Goal: Answer question/provide support: Share knowledge or assist other users

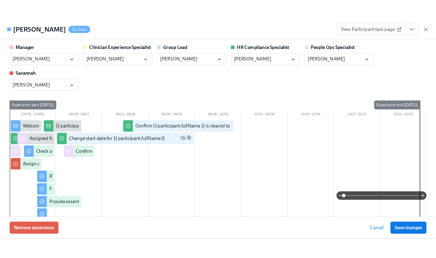
scroll to position [57, 0]
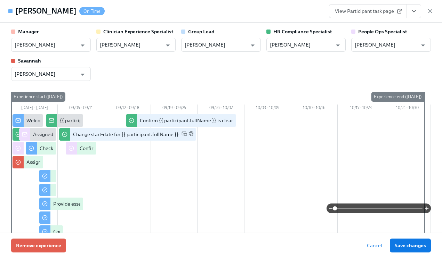
click at [433, 7] on div "View Participant task page" at bounding box center [381, 11] width 105 height 14
click at [429, 10] on icon "button" at bounding box center [429, 10] width 3 height 3
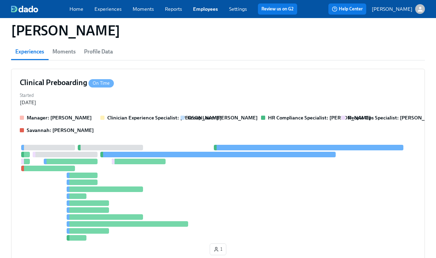
click at [207, 8] on link "Employees" at bounding box center [205, 9] width 25 height 6
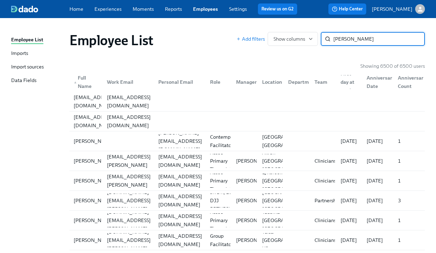
type input "[PERSON_NAME]"
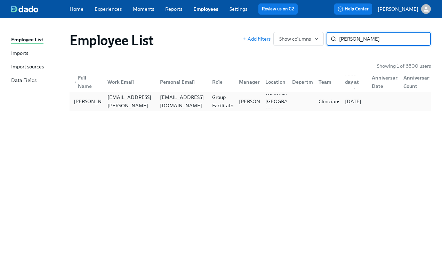
click at [298, 99] on div at bounding box center [299, 102] width 26 height 14
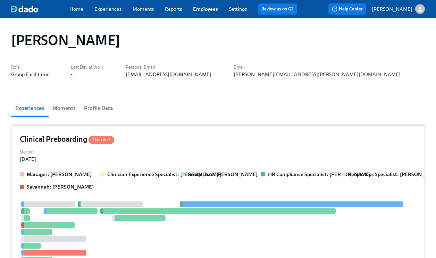
click at [275, 138] on div "Clinical Preboarding Overdue" at bounding box center [218, 139] width 397 height 10
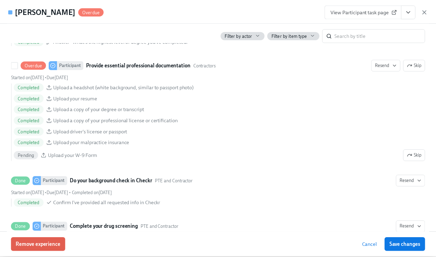
scroll to position [774, 0]
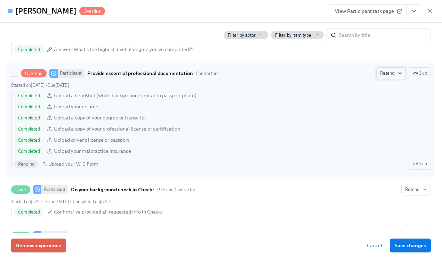
click at [386, 73] on span "Resend" at bounding box center [391, 73] width 22 height 7
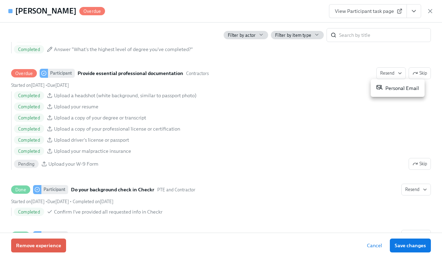
click at [390, 88] on div "Personal Email" at bounding box center [397, 88] width 43 height 8
click at [403, 244] on div at bounding box center [221, 129] width 442 height 258
click at [403, 244] on span "Save changes" at bounding box center [409, 245] width 31 height 7
click at [428, 10] on icon "button" at bounding box center [429, 11] width 7 height 7
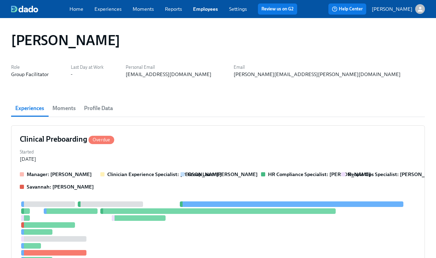
click at [214, 12] on span "Employees" at bounding box center [205, 9] width 25 height 7
click at [211, 8] on link "Employees" at bounding box center [205, 9] width 25 height 6
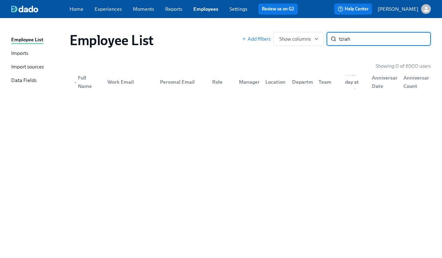
type input "tziah"
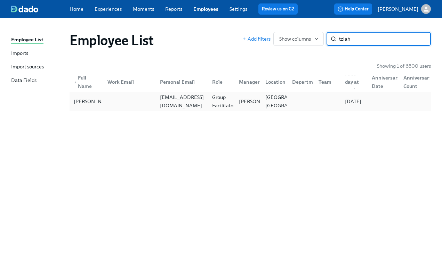
click at [190, 99] on div "[EMAIL_ADDRESS][DOMAIN_NAME]" at bounding box center [182, 101] width 50 height 17
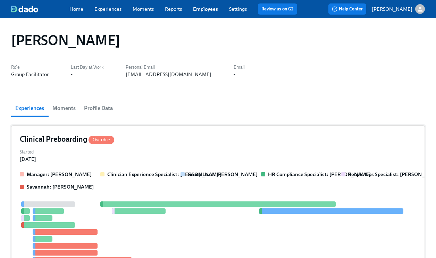
click at [183, 144] on div "Clinical Preboarding Overdue" at bounding box center [218, 139] width 397 height 10
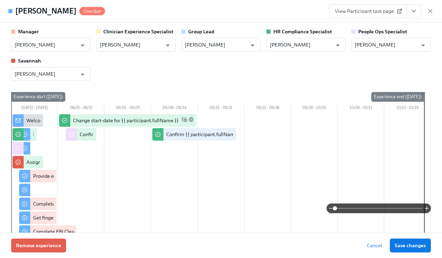
click at [385, 15] on link "View Participant task page" at bounding box center [368, 11] width 78 height 14
click at [432, 10] on icon "button" at bounding box center [429, 11] width 7 height 7
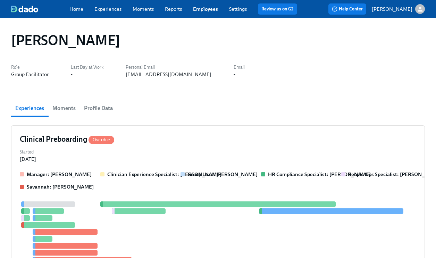
click at [205, 8] on link "Employees" at bounding box center [205, 9] width 25 height 6
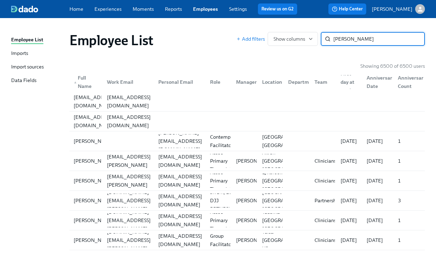
type input "[PERSON_NAME]"
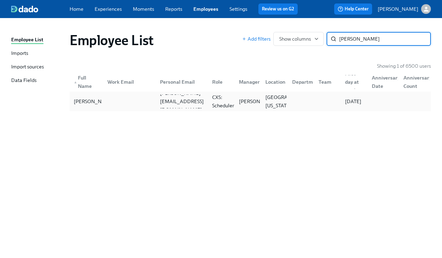
click at [207, 101] on div "CXS: Scheduler" at bounding box center [219, 102] width 26 height 14
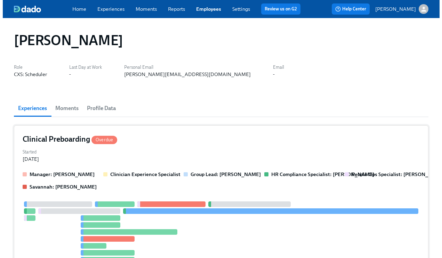
scroll to position [7, 0]
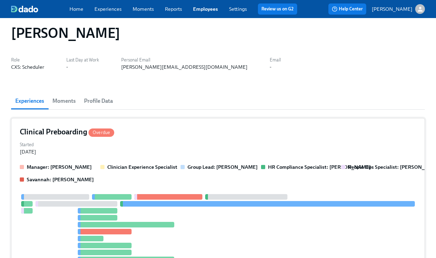
click at [199, 158] on div "Clinical Preboarding Overdue Started [DATE] Manager: [PERSON_NAME] Experience S…" at bounding box center [218, 213] width 414 height 191
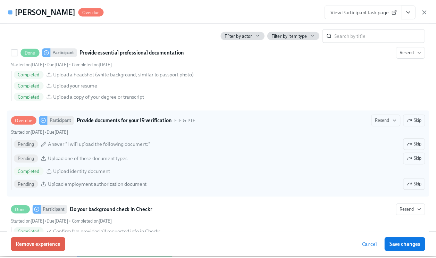
scroll to position [734, 0]
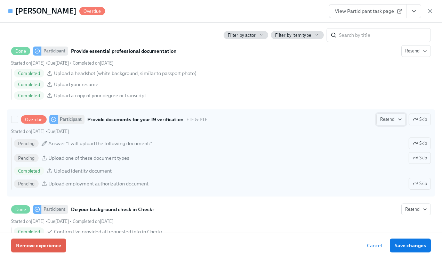
click at [388, 119] on span "Resend" at bounding box center [391, 119] width 22 height 7
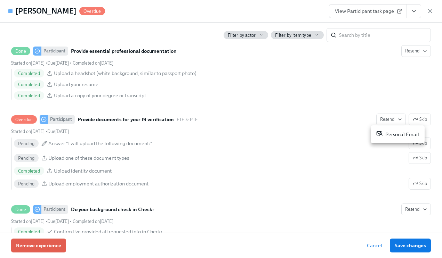
click at [388, 135] on div "Personal Email" at bounding box center [397, 134] width 43 height 8
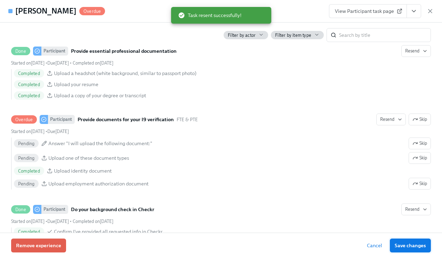
click at [399, 241] on button "Save changes" at bounding box center [410, 246] width 41 height 14
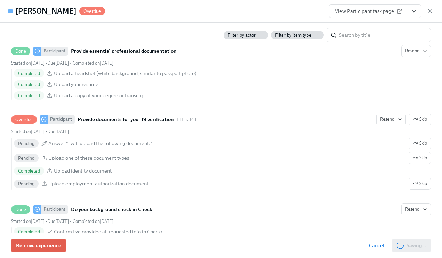
click at [384, 8] on span "View Participant task page" at bounding box center [368, 11] width 66 height 7
click at [428, 13] on icon "button" at bounding box center [429, 11] width 7 height 7
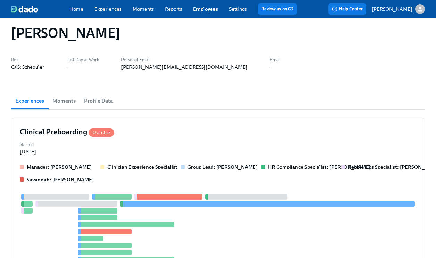
click at [214, 11] on link "Employees" at bounding box center [205, 9] width 25 height 6
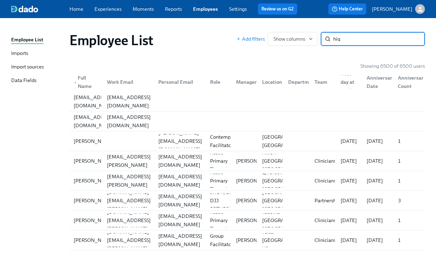
type input "hiq"
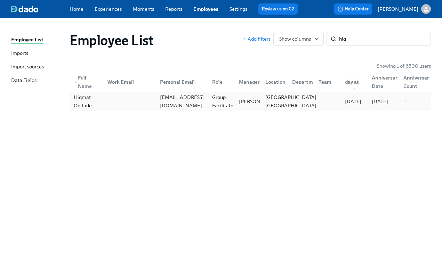
click at [274, 101] on div "[GEOGRAPHIC_DATA], [GEOGRAPHIC_DATA]" at bounding box center [291, 101] width 58 height 17
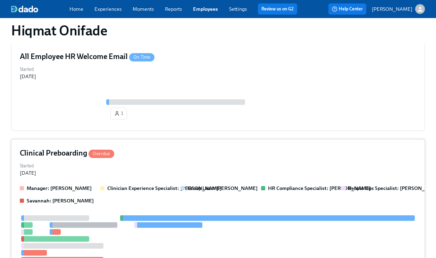
scroll to position [91, 0]
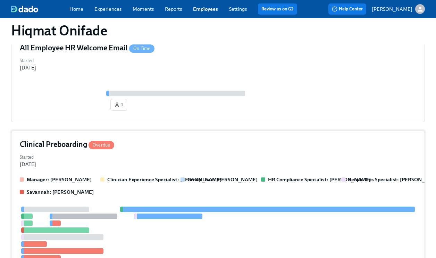
click at [307, 151] on div "Clinical Preboarding Overdue Started [DATE] Manager: [PERSON_NAME] Clinician Ex…" at bounding box center [218, 230] width 414 height 198
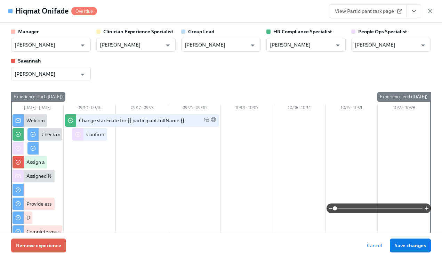
click at [376, 13] on span "View Participant task page" at bounding box center [368, 11] width 66 height 7
click at [430, 12] on icon "button" at bounding box center [429, 10] width 3 height 3
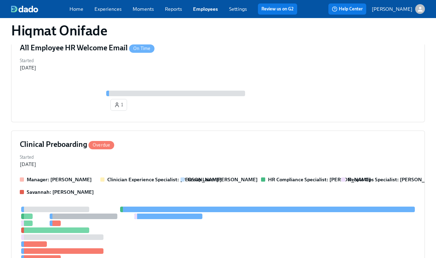
click at [204, 9] on link "Employees" at bounding box center [205, 9] width 25 height 6
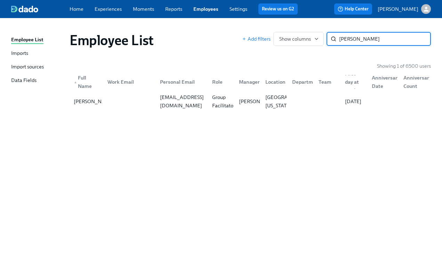
type input "[PERSON_NAME]"
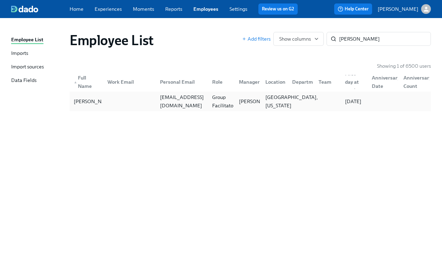
click at [281, 103] on div "[GEOGRAPHIC_DATA], [US_STATE]" at bounding box center [291, 101] width 58 height 17
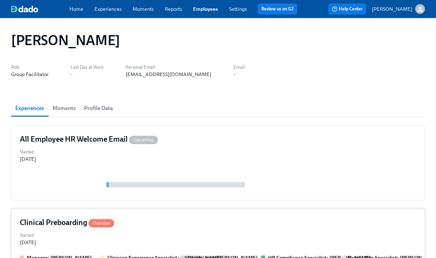
click at [219, 227] on div "Clinical Preboarding Overdue" at bounding box center [218, 223] width 397 height 10
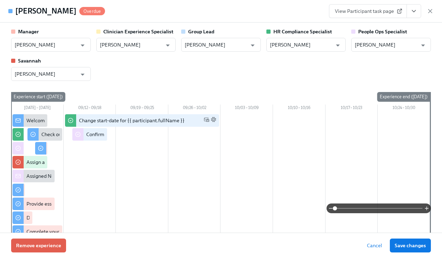
click at [380, 10] on span "View Participant task page" at bounding box center [368, 11] width 66 height 7
click at [431, 11] on icon "button" at bounding box center [429, 11] width 7 height 7
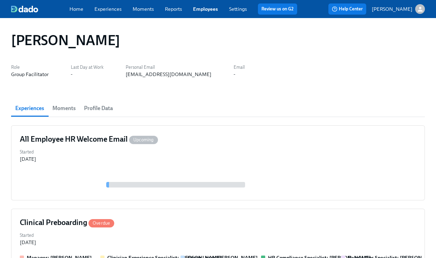
click at [203, 8] on link "Employees" at bounding box center [205, 9] width 25 height 6
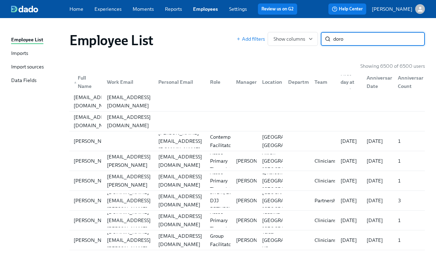
type input "doro"
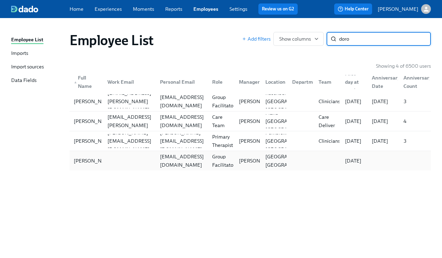
click at [194, 156] on div "[EMAIL_ADDRESS][DOMAIN_NAME]" at bounding box center [180, 161] width 52 height 14
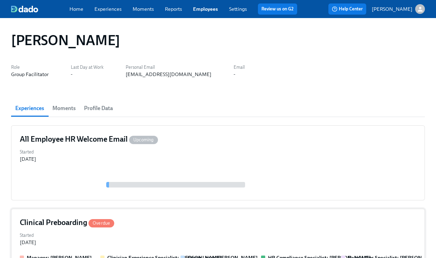
click at [183, 224] on div "Clinical Preboarding Overdue" at bounding box center [218, 223] width 397 height 10
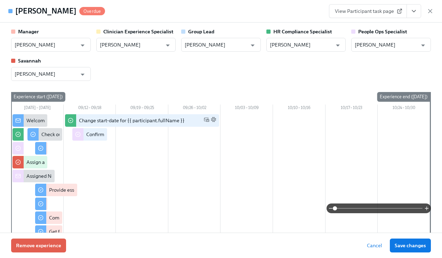
click at [385, 11] on span "View Participant task page" at bounding box center [368, 11] width 66 height 7
click at [429, 11] on icon "button" at bounding box center [429, 11] width 7 height 7
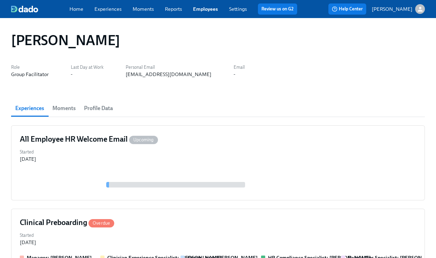
click at [212, 8] on link "Employees" at bounding box center [205, 9] width 25 height 6
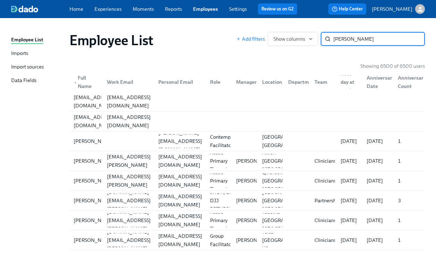
type input "[PERSON_NAME]"
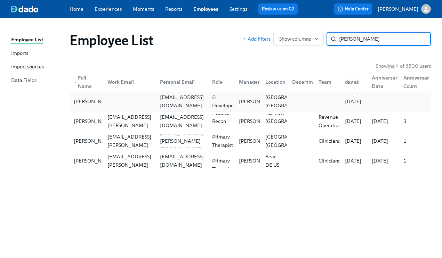
click at [201, 102] on div "[EMAIL_ADDRESS][DOMAIN_NAME]" at bounding box center [182, 101] width 50 height 17
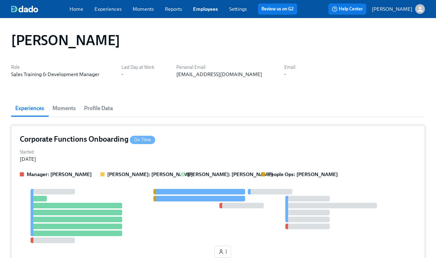
click at [198, 144] on div "Corporate Functions Onboarding On Time" at bounding box center [218, 139] width 397 height 10
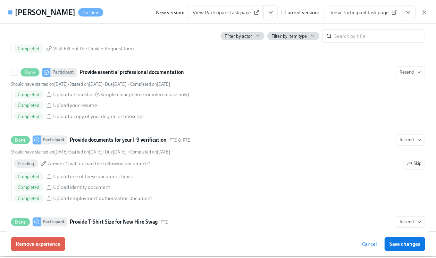
scroll to position [364, 0]
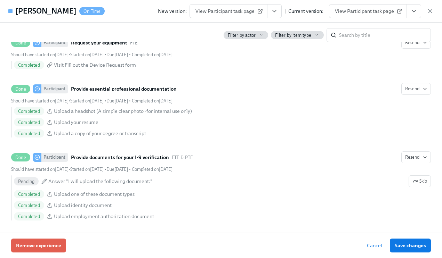
click at [412, 12] on icon "View task page" at bounding box center [413, 11] width 7 height 7
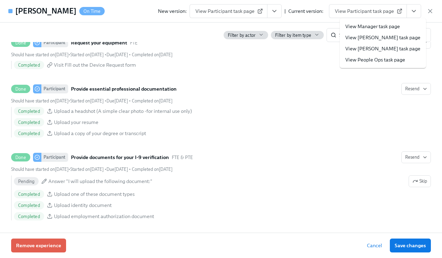
click at [392, 58] on link "View People Ops task page" at bounding box center [375, 59] width 60 height 7
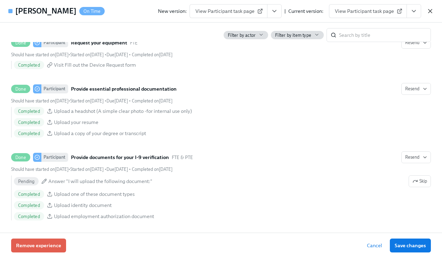
click at [432, 10] on icon "button" at bounding box center [429, 11] width 7 height 7
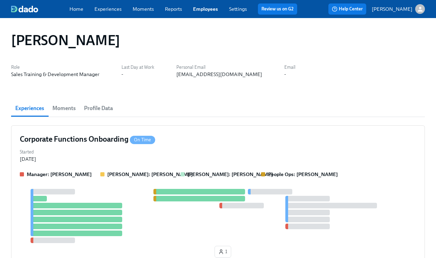
click at [206, 7] on link "Employees" at bounding box center [205, 9] width 25 height 6
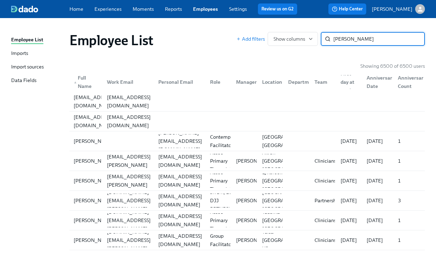
type input "[PERSON_NAME]"
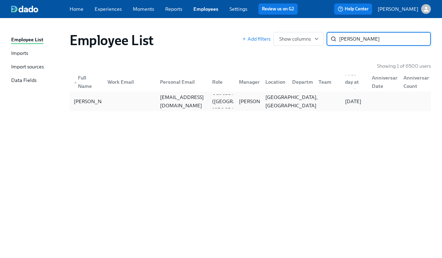
click at [264, 101] on div "[GEOGRAPHIC_DATA], [GEOGRAPHIC_DATA]" at bounding box center [291, 101] width 58 height 17
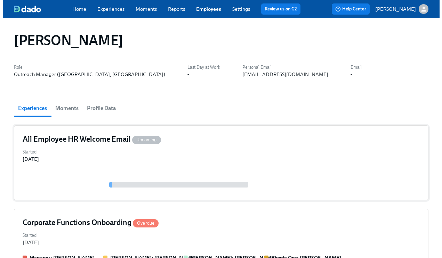
scroll to position [150, 0]
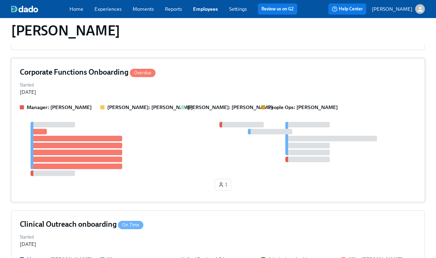
click at [256, 103] on div "Corporate Functions Onboarding Overdue Started [DATE] Manager: [PERSON_NAME] [P…" at bounding box center [218, 130] width 414 height 144
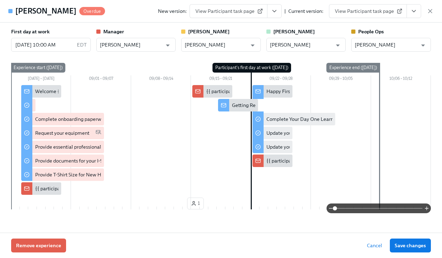
click at [379, 13] on span "View Participant task page" at bounding box center [368, 11] width 66 height 7
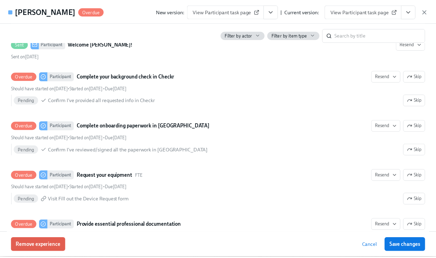
scroll to position [370, 0]
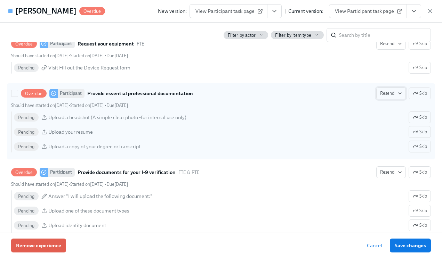
click at [385, 96] on span "Resend" at bounding box center [391, 93] width 22 height 7
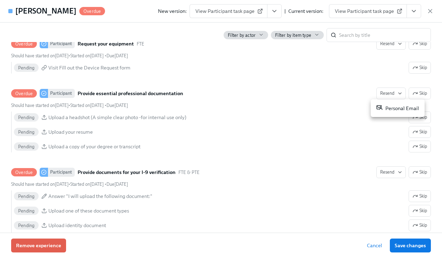
click at [390, 108] on div "Personal Email" at bounding box center [397, 108] width 43 height 8
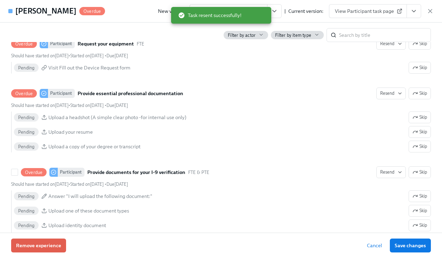
click at [384, 172] on span "Resend" at bounding box center [391, 172] width 22 height 7
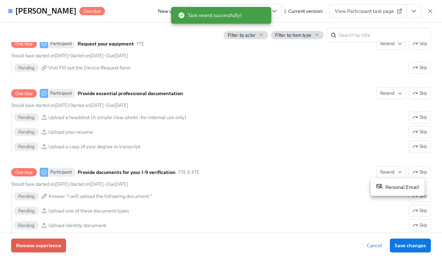
click at [386, 188] on div "Personal Email" at bounding box center [397, 187] width 43 height 8
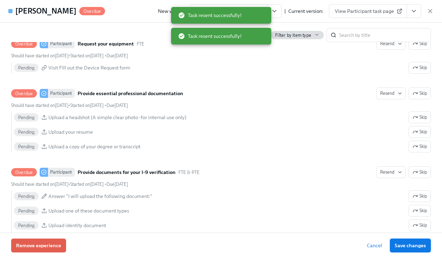
click at [407, 247] on span "Save changes" at bounding box center [409, 245] width 31 height 7
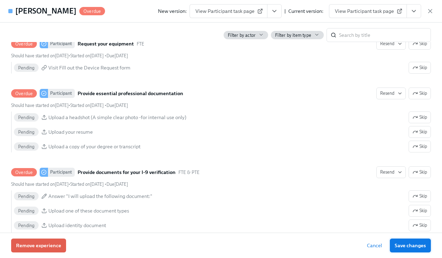
click at [407, 247] on span "Save changes" at bounding box center [409, 245] width 31 height 7
click at [430, 10] on icon "button" at bounding box center [429, 10] width 3 height 3
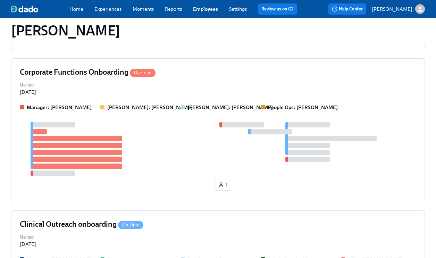
click at [205, 7] on link "Employees" at bounding box center [205, 9] width 25 height 6
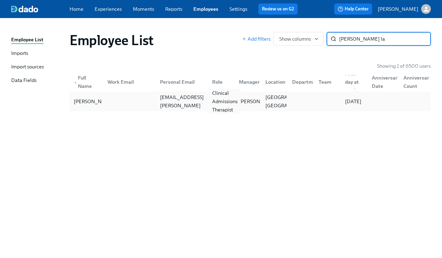
type input "[PERSON_NAME] la"
click at [212, 99] on div "Clinical Admissions Therapist" at bounding box center [224, 101] width 31 height 25
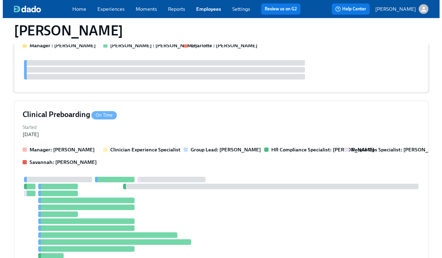
scroll to position [387, 0]
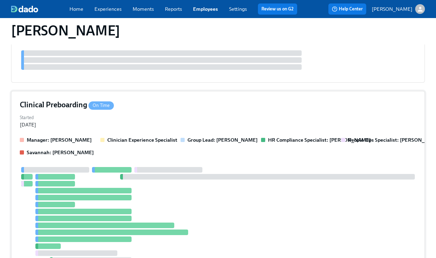
click at [251, 117] on div "Started [DATE]" at bounding box center [218, 120] width 397 height 15
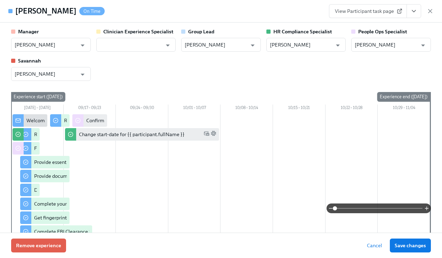
click at [417, 10] on button "View task page" at bounding box center [413, 11] width 15 height 14
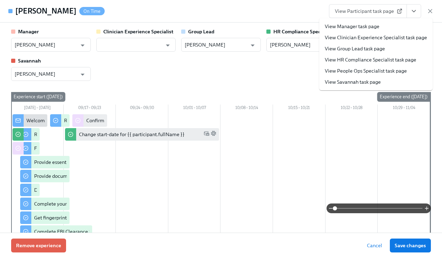
click at [390, 73] on link "View People Ops Specialist task page" at bounding box center [366, 70] width 82 height 7
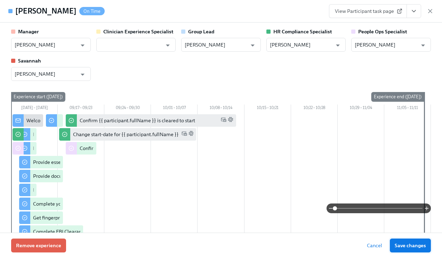
click at [397, 243] on span "Save changes" at bounding box center [409, 245] width 31 height 7
